Goal: Ask a question

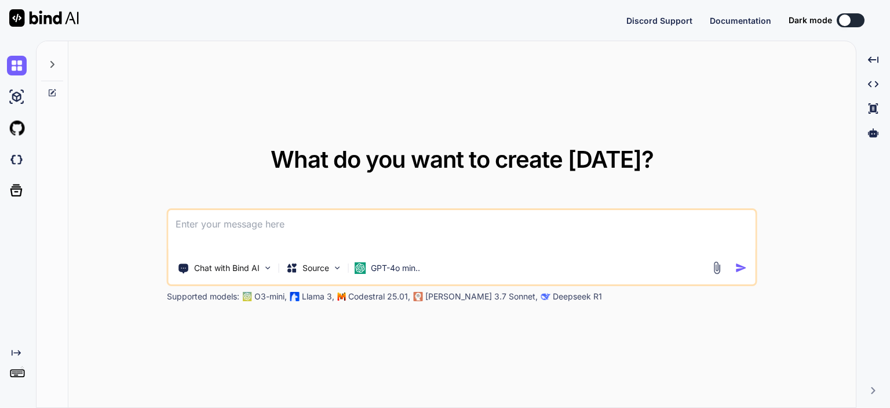
type textarea "x"
click at [317, 230] on textarea at bounding box center [462, 231] width 587 height 43
paste textarea "curl -X POST '[URL][DOMAIN_NAME][DOMAIN_NAME]' \ -H 'Content-Type: application/…"
type textarea "curl -X POST '[URL][DOMAIN_NAME][DOMAIN_NAME]' \ -H 'Content-Type: application/…"
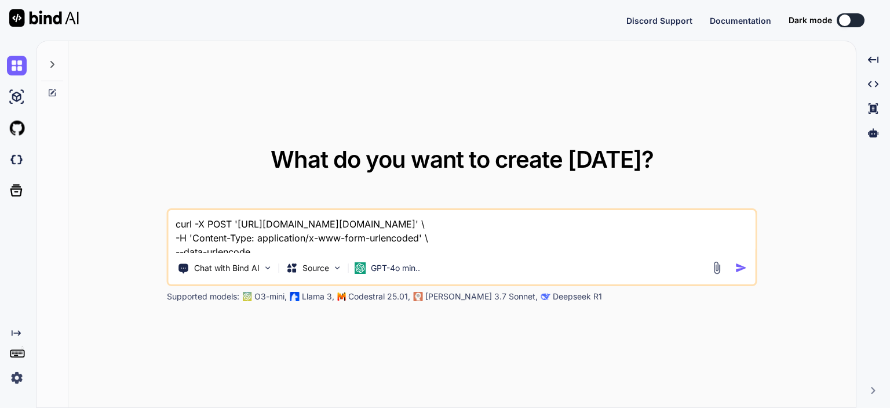
scroll to position [126, 0]
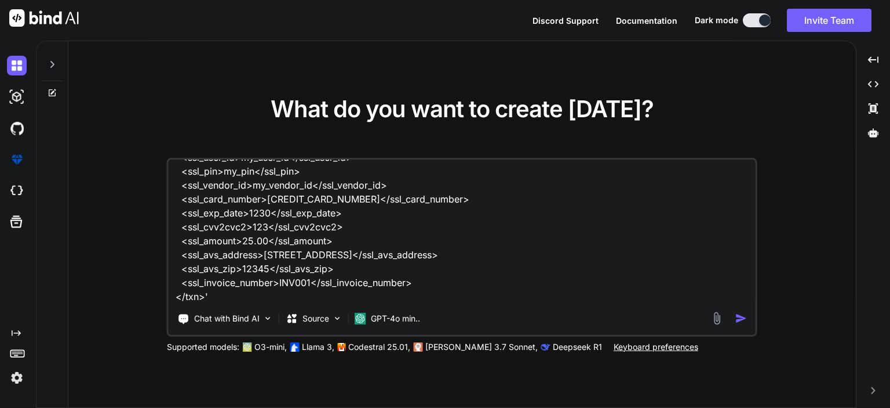
type textarea "x"
type textarea "curl -X POST '[URL][DOMAIN_NAME][DOMAIN_NAME]' \ -H 'Content-Type: application/…"
type textarea "x"
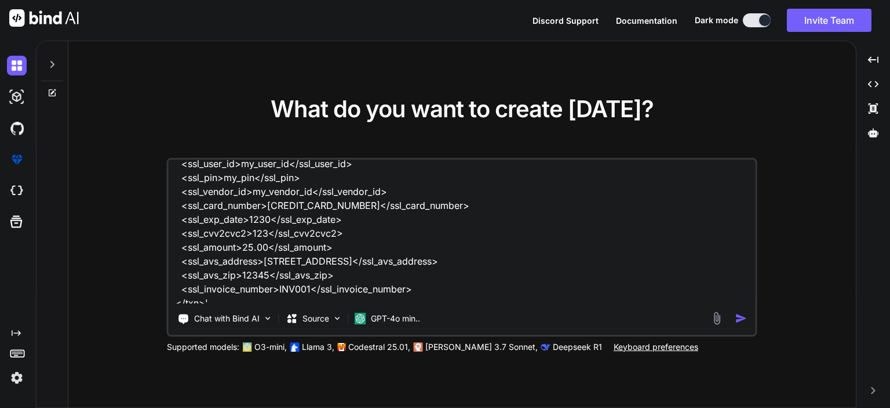
scroll to position [155, 0]
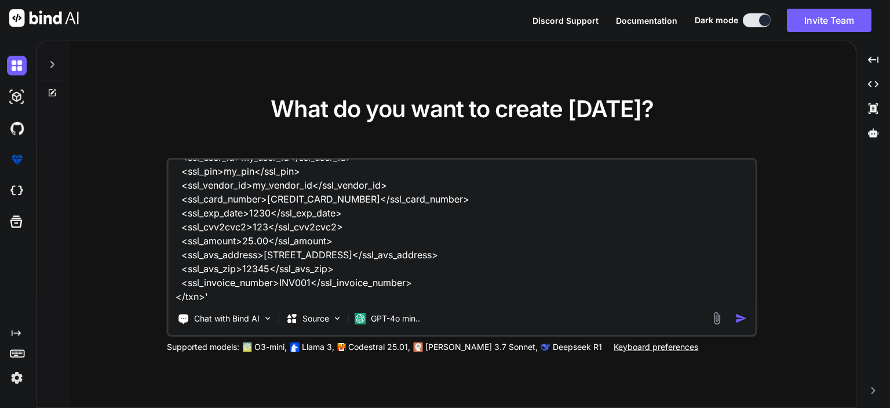
paste textarea "prepare proper xml request for postman"
type textarea "curl -X POST '[URL][DOMAIN_NAME][DOMAIN_NAME]' \ -H 'Content-Type: application/…"
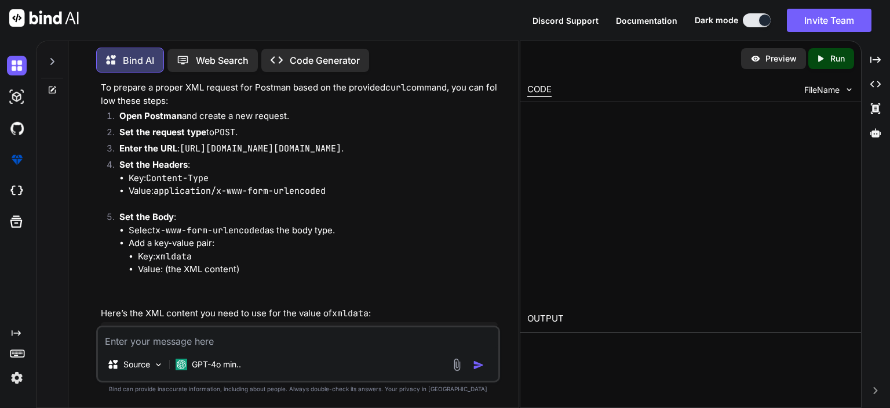
scroll to position [201, 0]
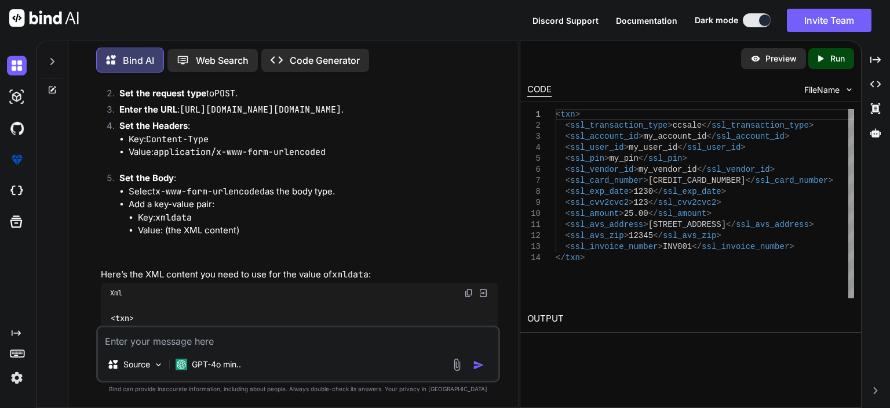
type textarea "x"
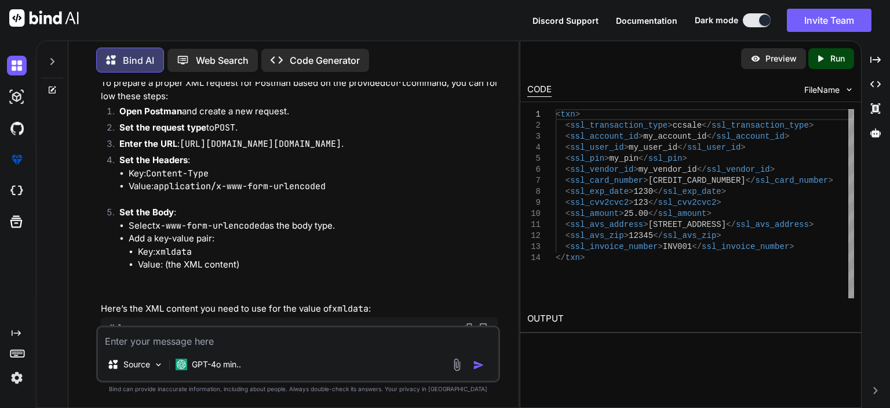
scroll to position [184, 0]
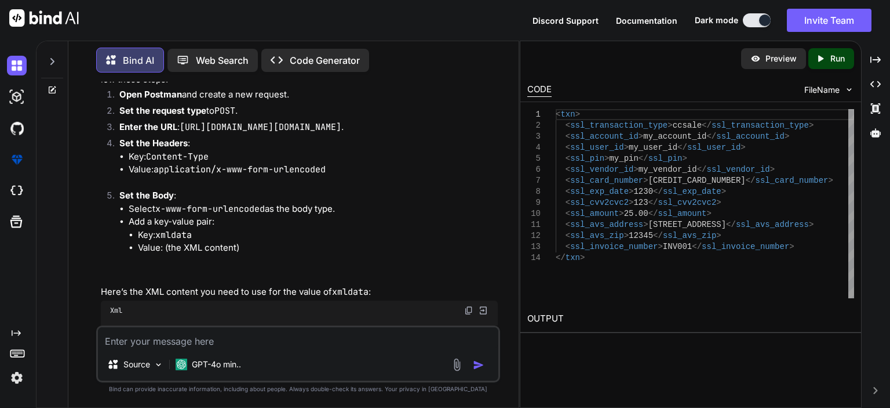
click at [183, 241] on code "xmldata" at bounding box center [173, 235] width 37 height 12
copy code "xmldata"
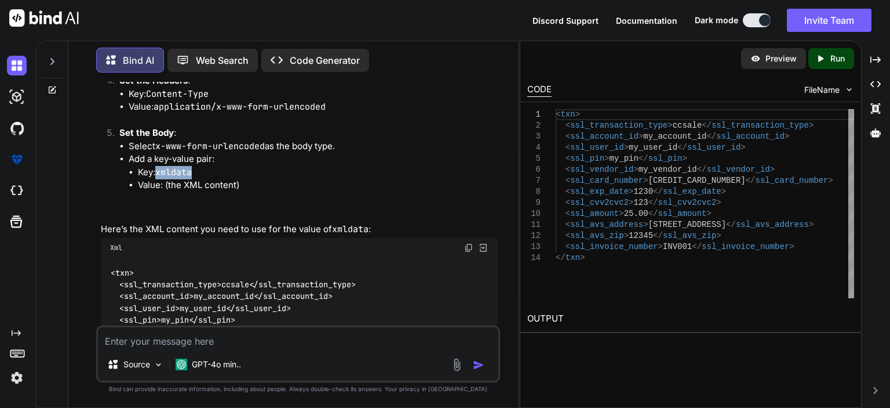
scroll to position [242, 0]
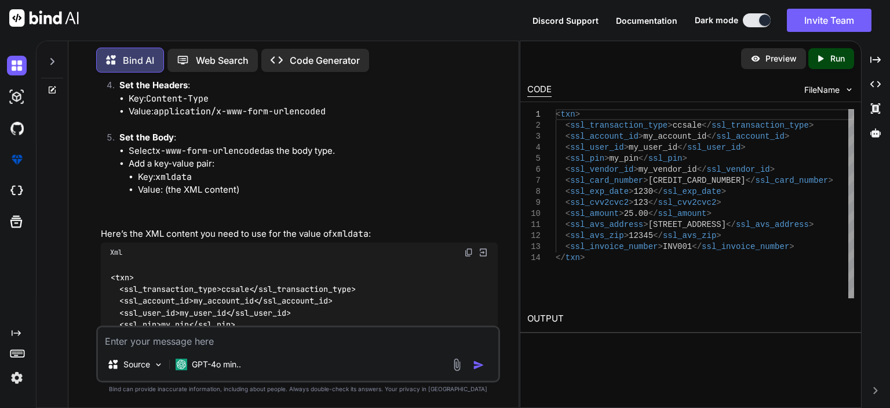
click at [310, 223] on li "Set the Body : Select x-www-form-urlencoded as the body type. Add a key-value p…" at bounding box center [304, 177] width 388 height 92
drag, startPoint x: 157, startPoint y: 122, endPoint x: 332, endPoint y: 121, distance: 175.7
click at [332, 118] on li "Value: application/x-www-form-urlencoded" at bounding box center [313, 111] width 369 height 13
copy code "application/x-www-form-urlencoded"
click at [334, 118] on li "Value: application/x-www-form-urlencoded" at bounding box center [313, 111] width 369 height 13
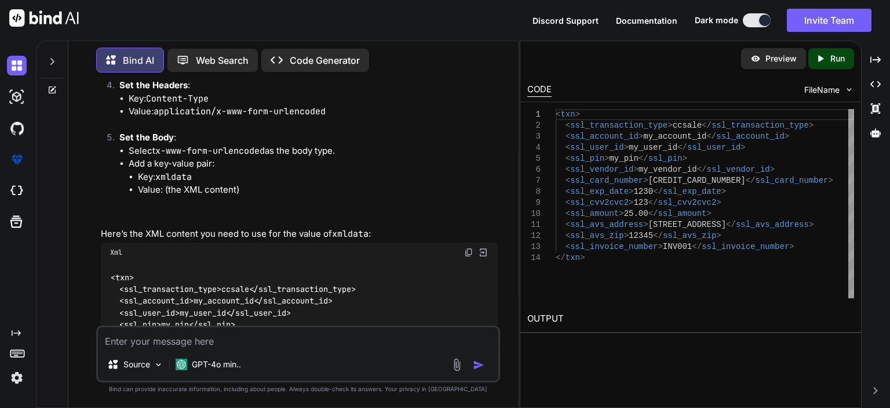
scroll to position [0, 0]
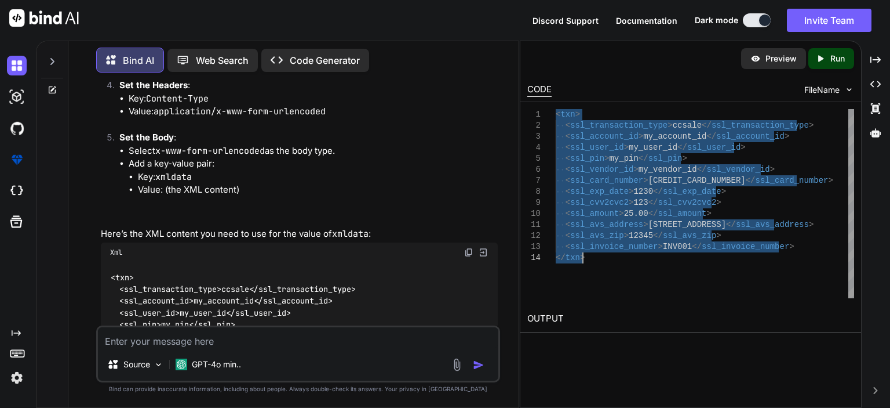
drag, startPoint x: 558, startPoint y: 115, endPoint x: 631, endPoint y: 261, distance: 163.8
click at [631, 261] on div "< txn > < ssl_transaction_type > ccsale </ ssl_transaction_type > < ssl_account…" at bounding box center [705, 203] width 299 height 189
type textarea "<ssl_avs_address>[STREET_ADDRESS]</ssl_avs_address> <ssl_avs_zip>12345</ssl_avs…"
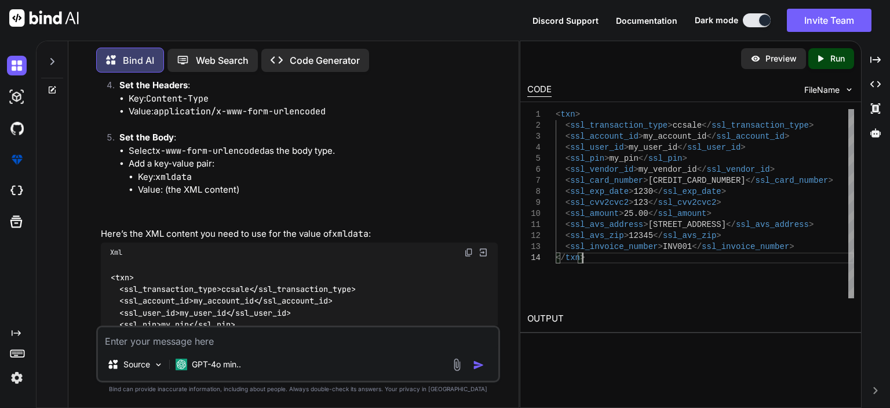
click at [631, 261] on div "< txn > < ssl_transaction_type > ccsale </ ssl_transaction_type > < ssl_account…" at bounding box center [705, 203] width 299 height 189
